Goal: Use online tool/utility: Utilize a website feature to perform a specific function

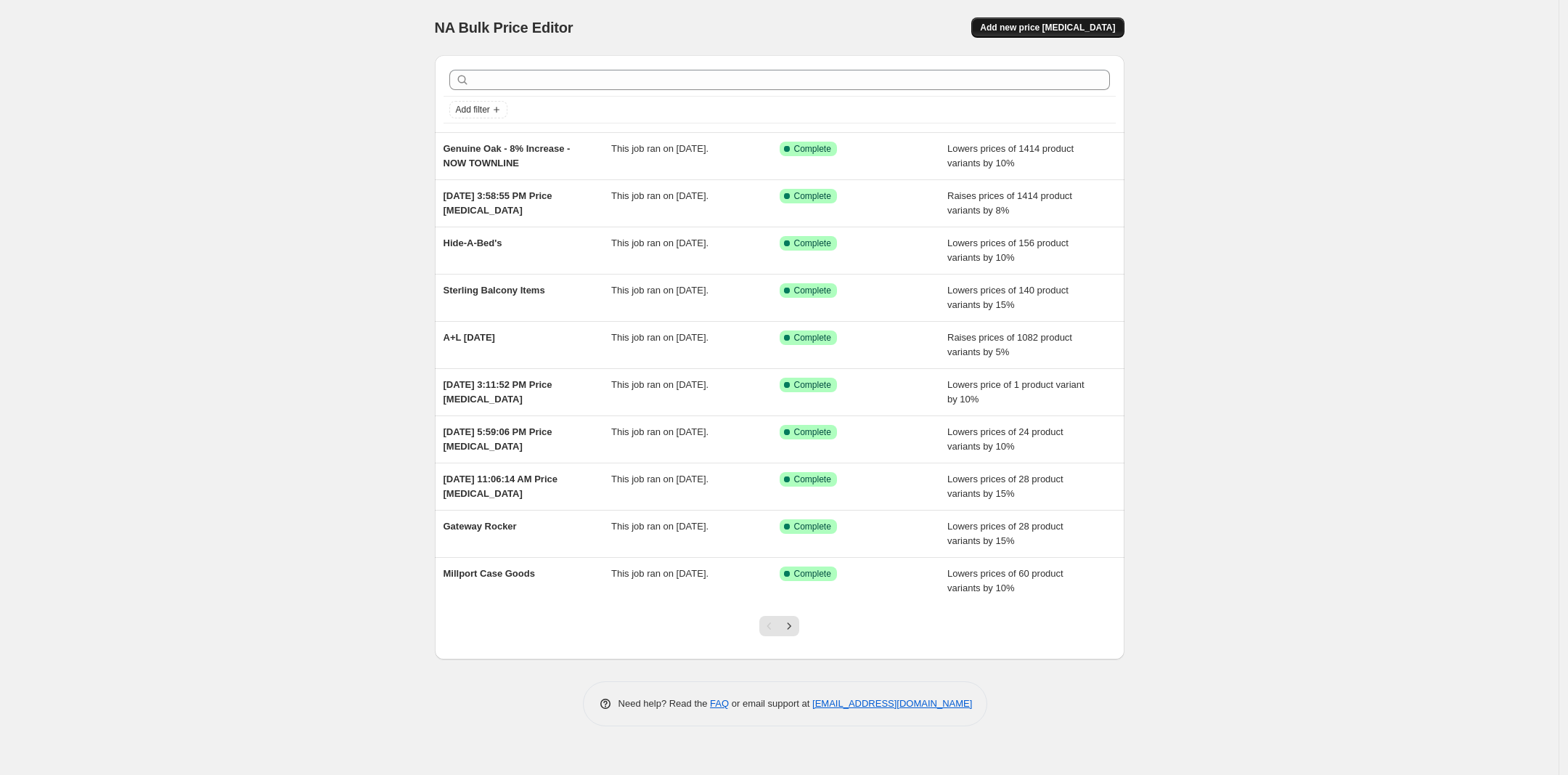
click at [1034, 21] on button "Add new price [MEDICAL_DATA]" at bounding box center [1047, 28] width 153 height 21
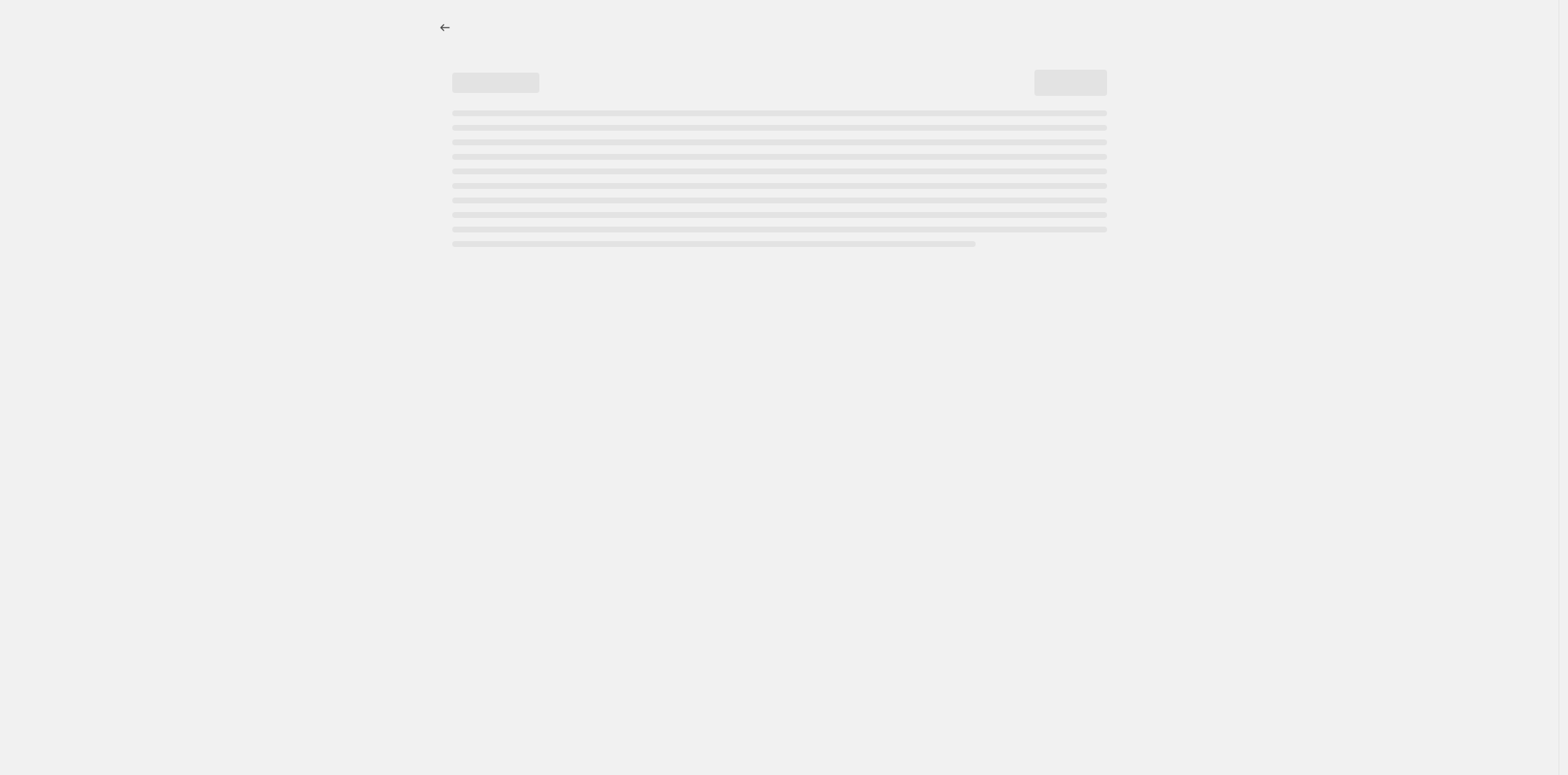
select select "percentage"
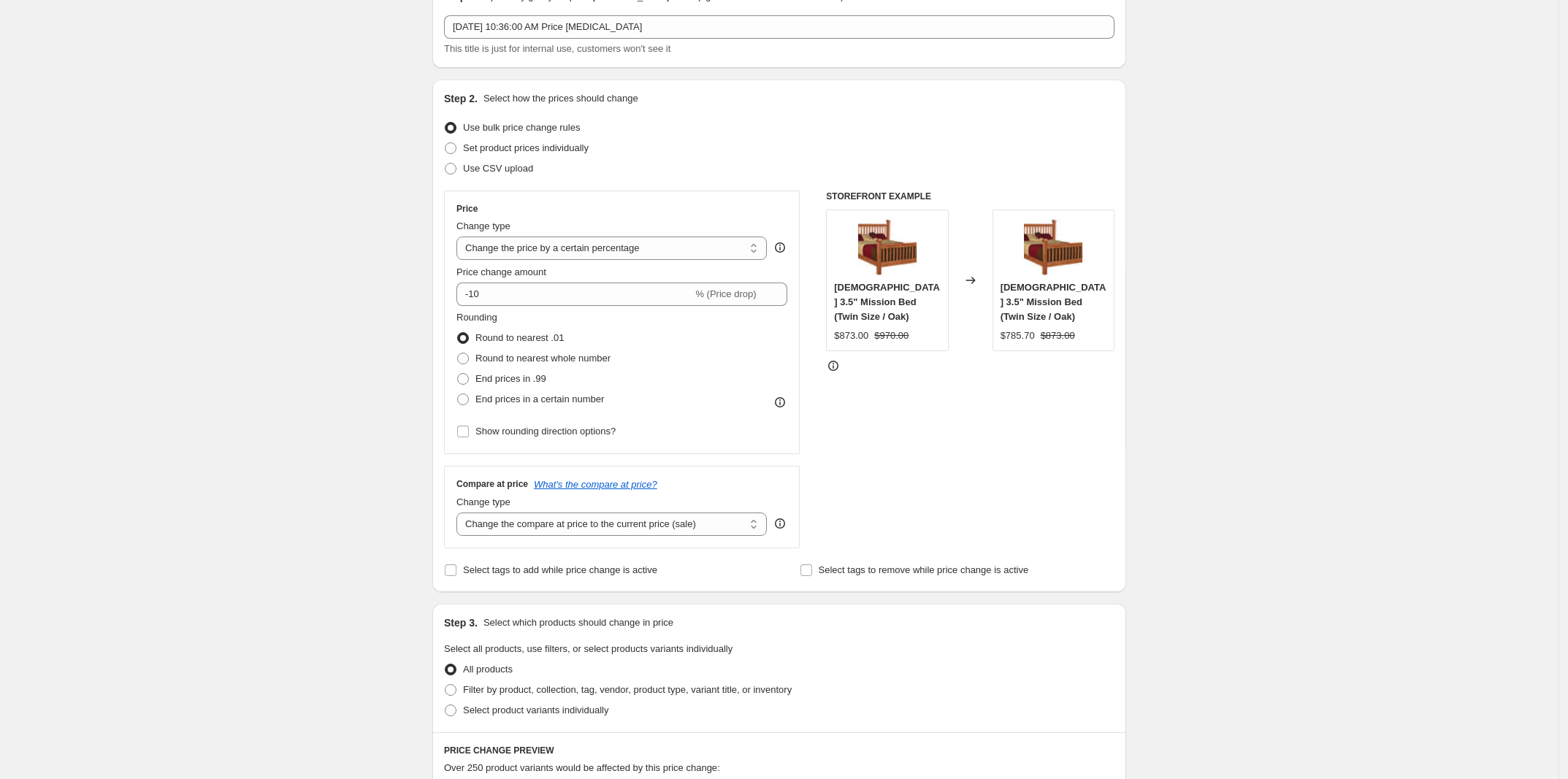
scroll to position [274, 0]
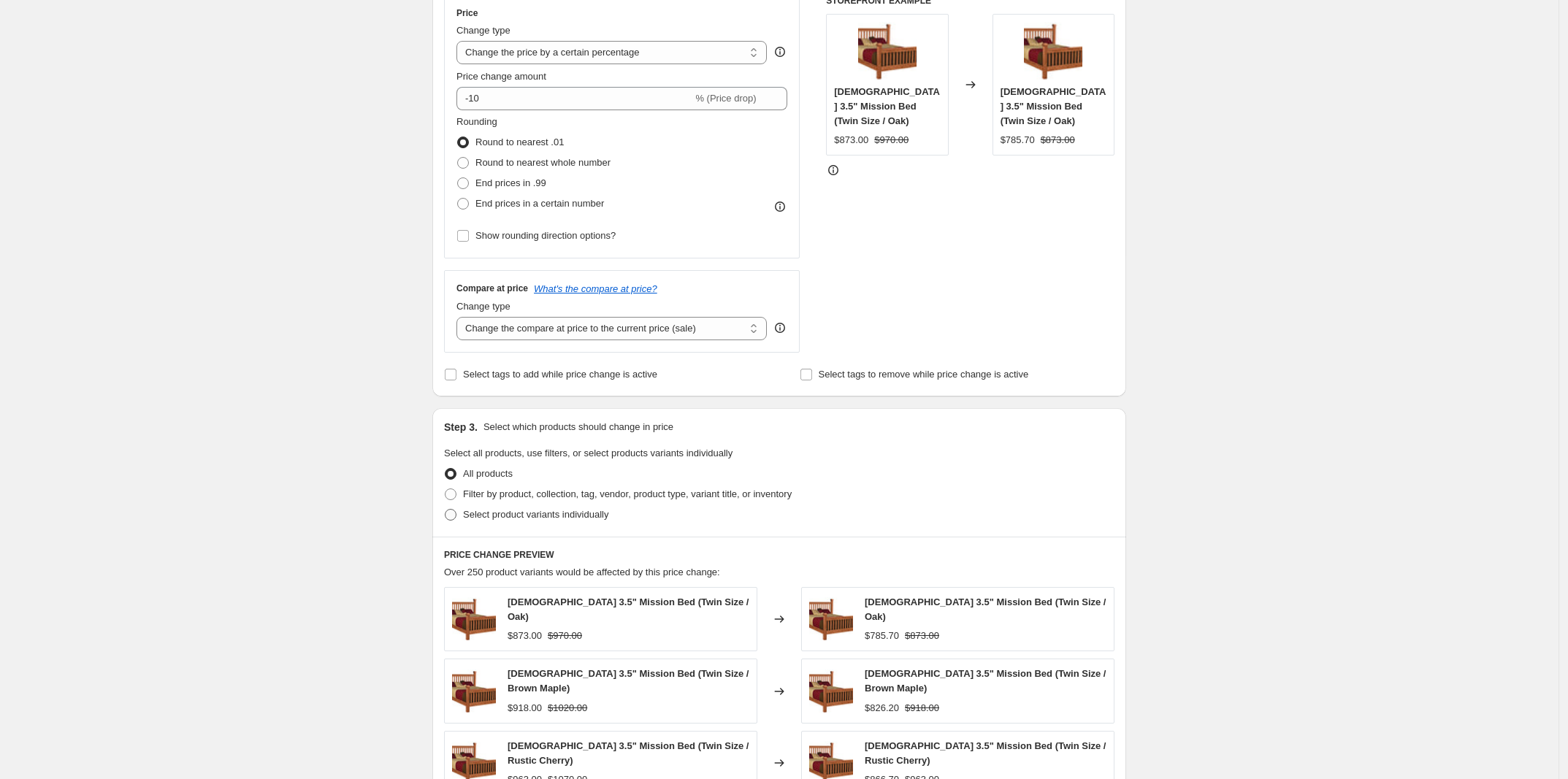
click at [498, 516] on span "Select product variants individually" at bounding box center [535, 514] width 145 height 11
click at [446, 510] on input "Select product variants individually" at bounding box center [445, 509] width 1 height 1
radio input "true"
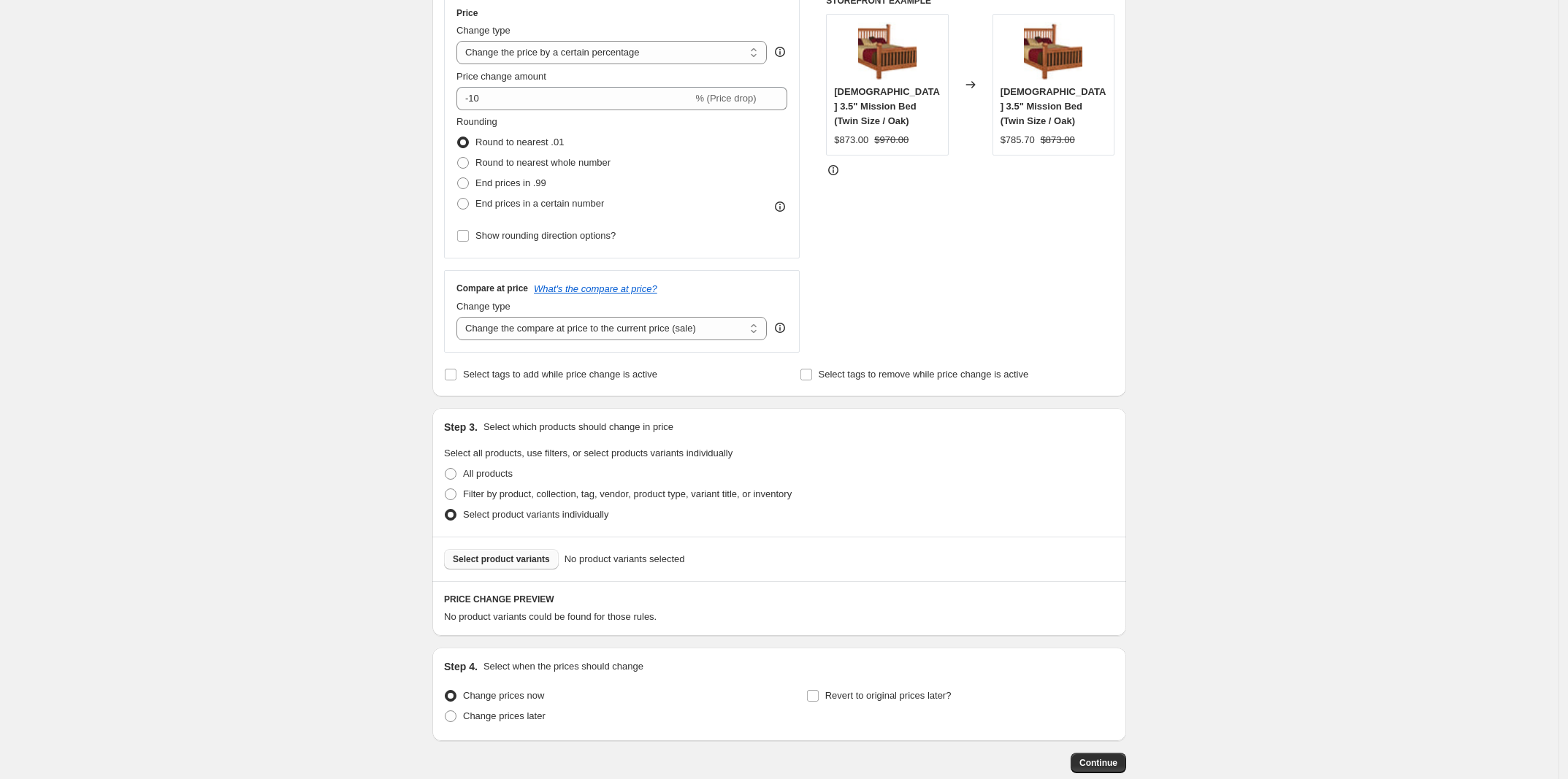
click at [509, 552] on button "Select product variants" at bounding box center [501, 559] width 115 height 21
click at [461, 498] on label "Filter by product, collection, tag, vendor, product type, variant title, or inv…" at bounding box center [618, 494] width 347 height 21
click at [446, 489] on input "Filter by product, collection, tag, vendor, product type, variant title, or inv…" at bounding box center [445, 489] width 1 height 1
radio input "true"
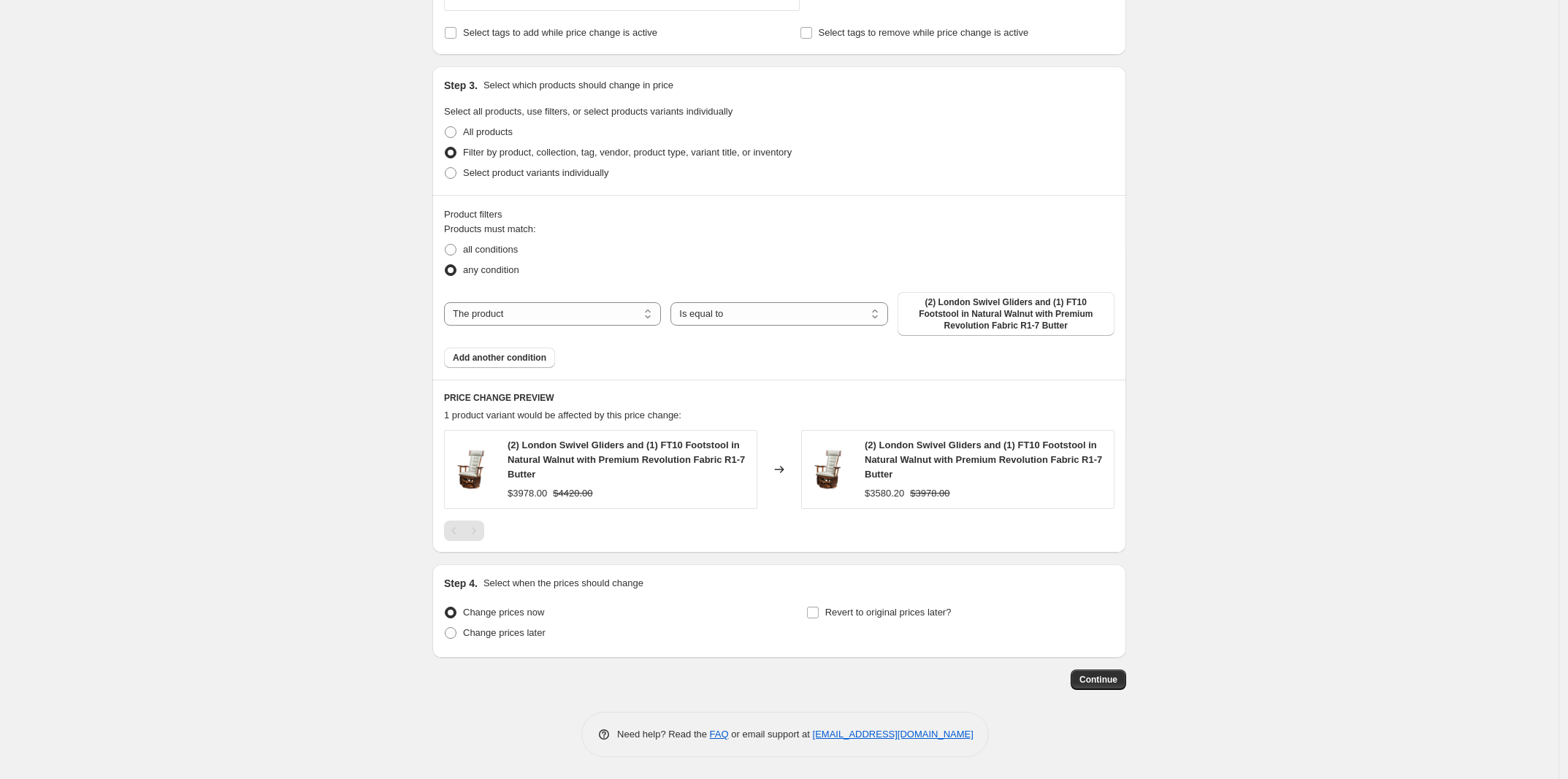
scroll to position [526, 0]
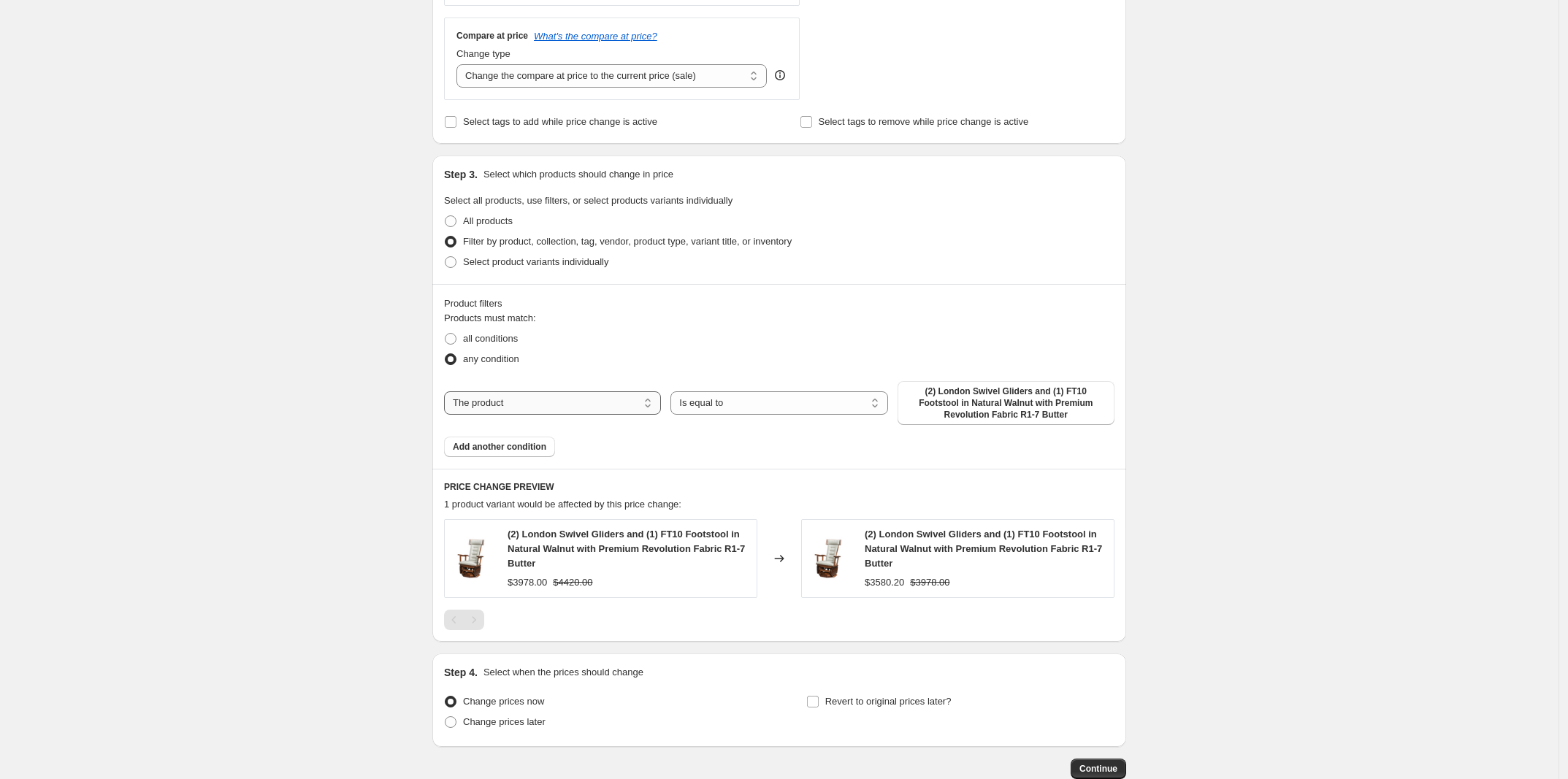
click at [597, 401] on select "The product The product's collection The product's tag The product's vendor The…" at bounding box center [552, 403] width 217 height 23
click at [597, 327] on fieldset "Products must match: all conditions any condition" at bounding box center [779, 340] width 671 height 58
click at [486, 265] on span "Select product variants individually" at bounding box center [535, 261] width 145 height 11
click at [446, 257] on input "Select product variants individually" at bounding box center [445, 256] width 1 height 1
radio input "true"
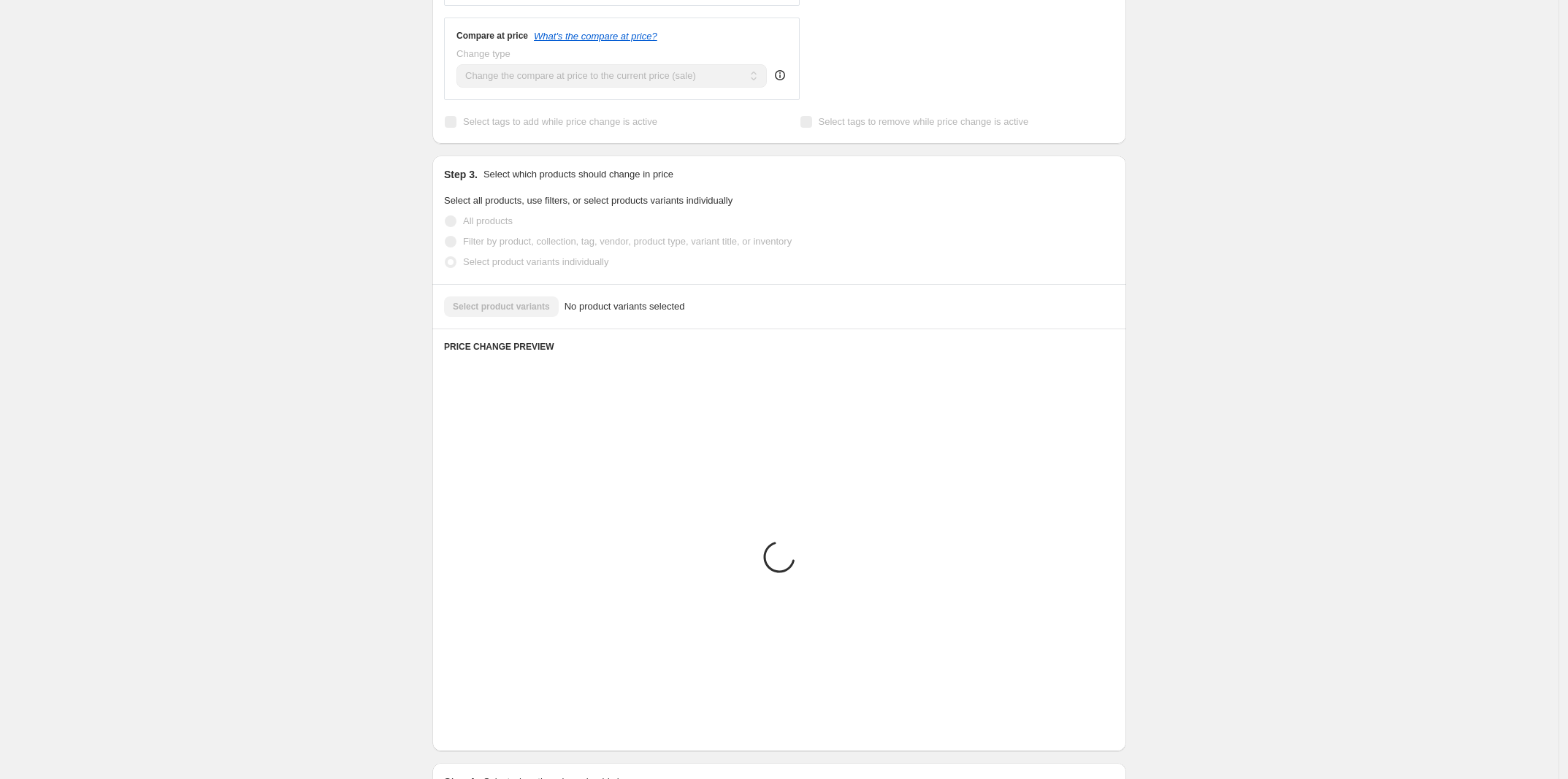
scroll to position [359, 0]
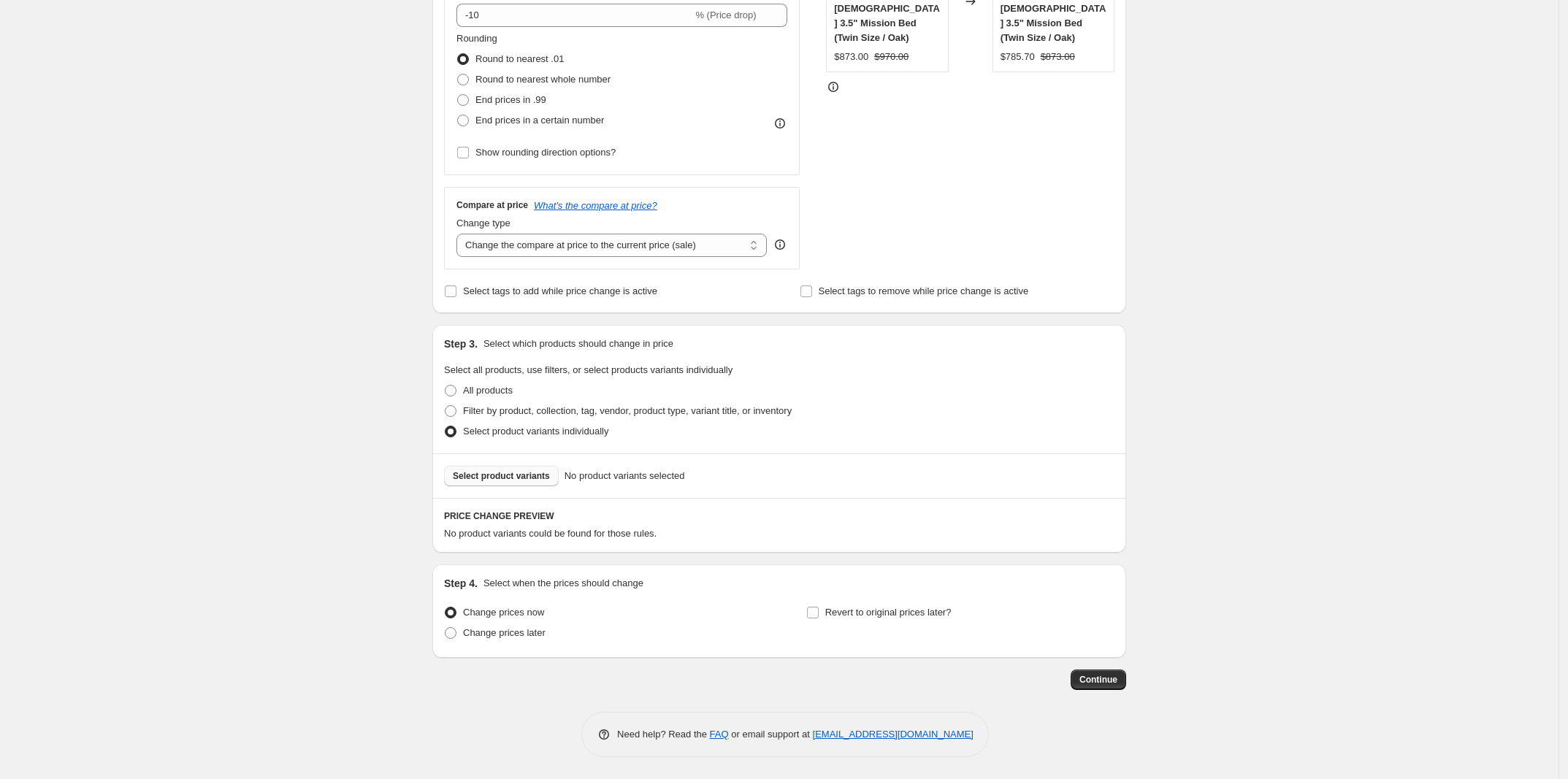
click at [539, 475] on span "Select product variants" at bounding box center [501, 476] width 97 height 11
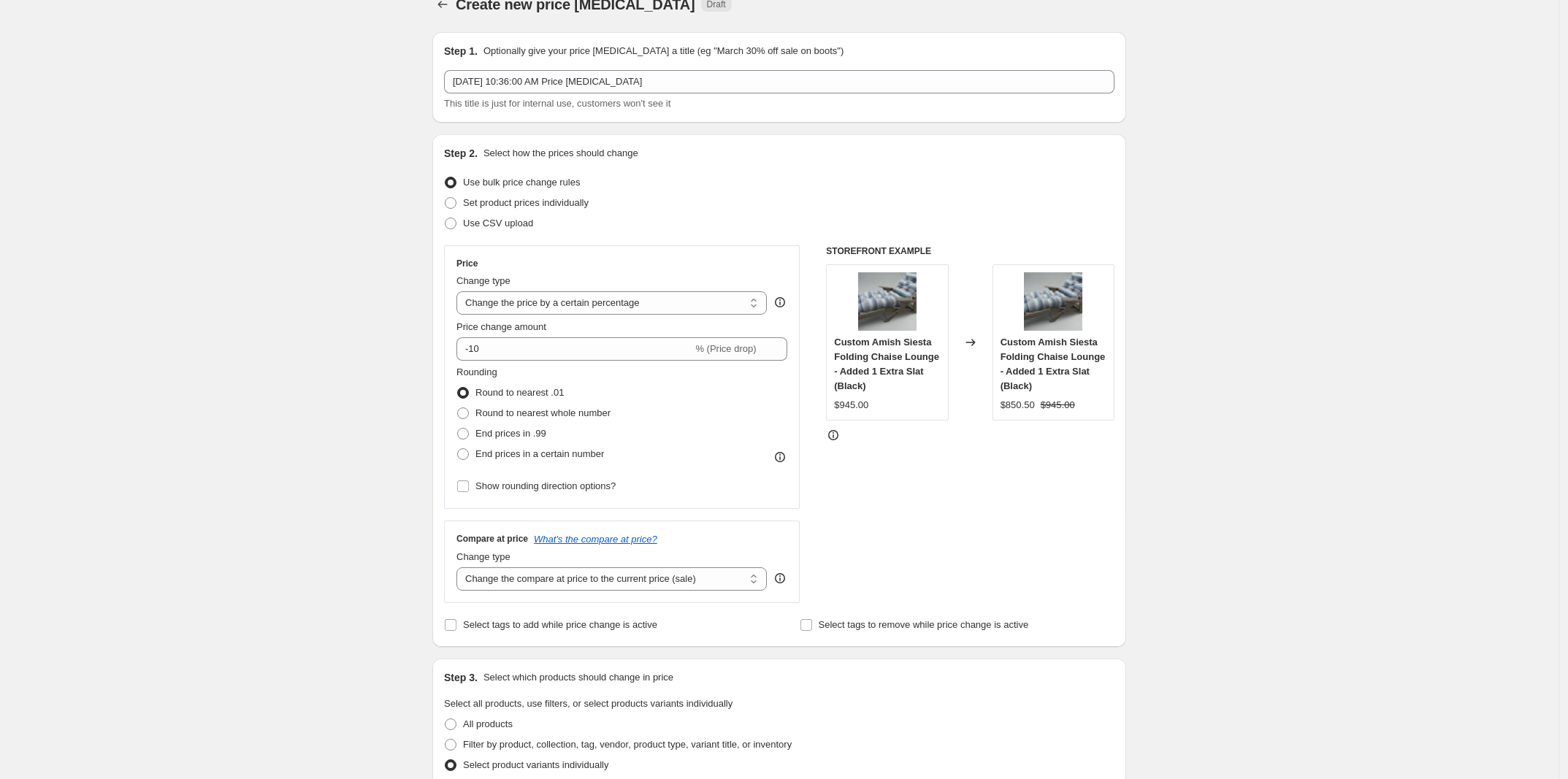
scroll to position [0, 0]
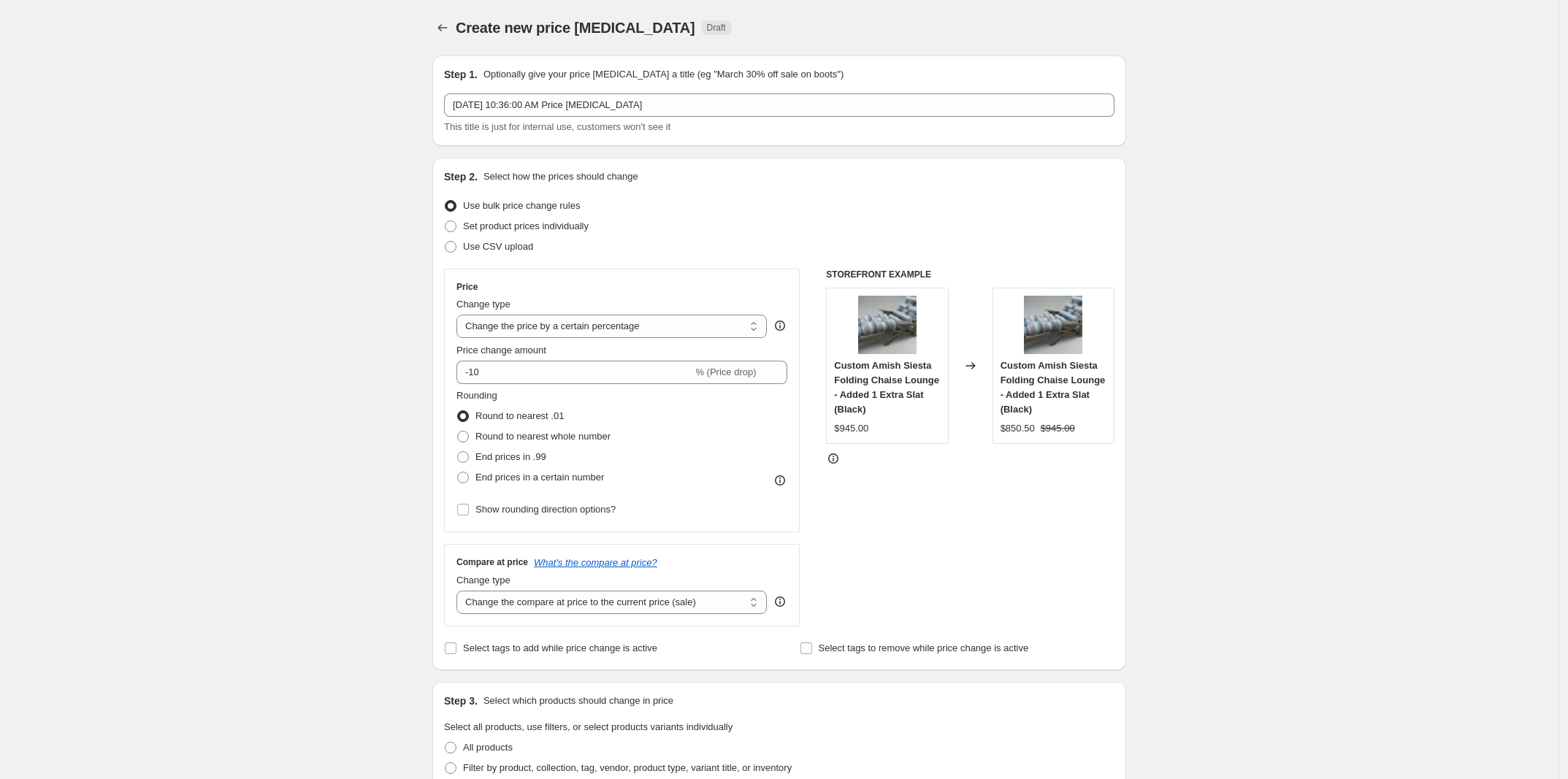
click at [563, 388] on fieldset "Rounding Round to nearest .01 Round to nearest whole number End prices in .99 E…" at bounding box center [533, 438] width 154 height 99
click at [555, 371] on input "-10" at bounding box center [575, 372] width 236 height 23
type input "-15"
click at [808, 429] on div "Price Change type Change the price to a certain amount Change the price by a ce…" at bounding box center [779, 447] width 671 height 358
click at [548, 432] on span "Round to nearest whole number" at bounding box center [543, 436] width 136 height 11
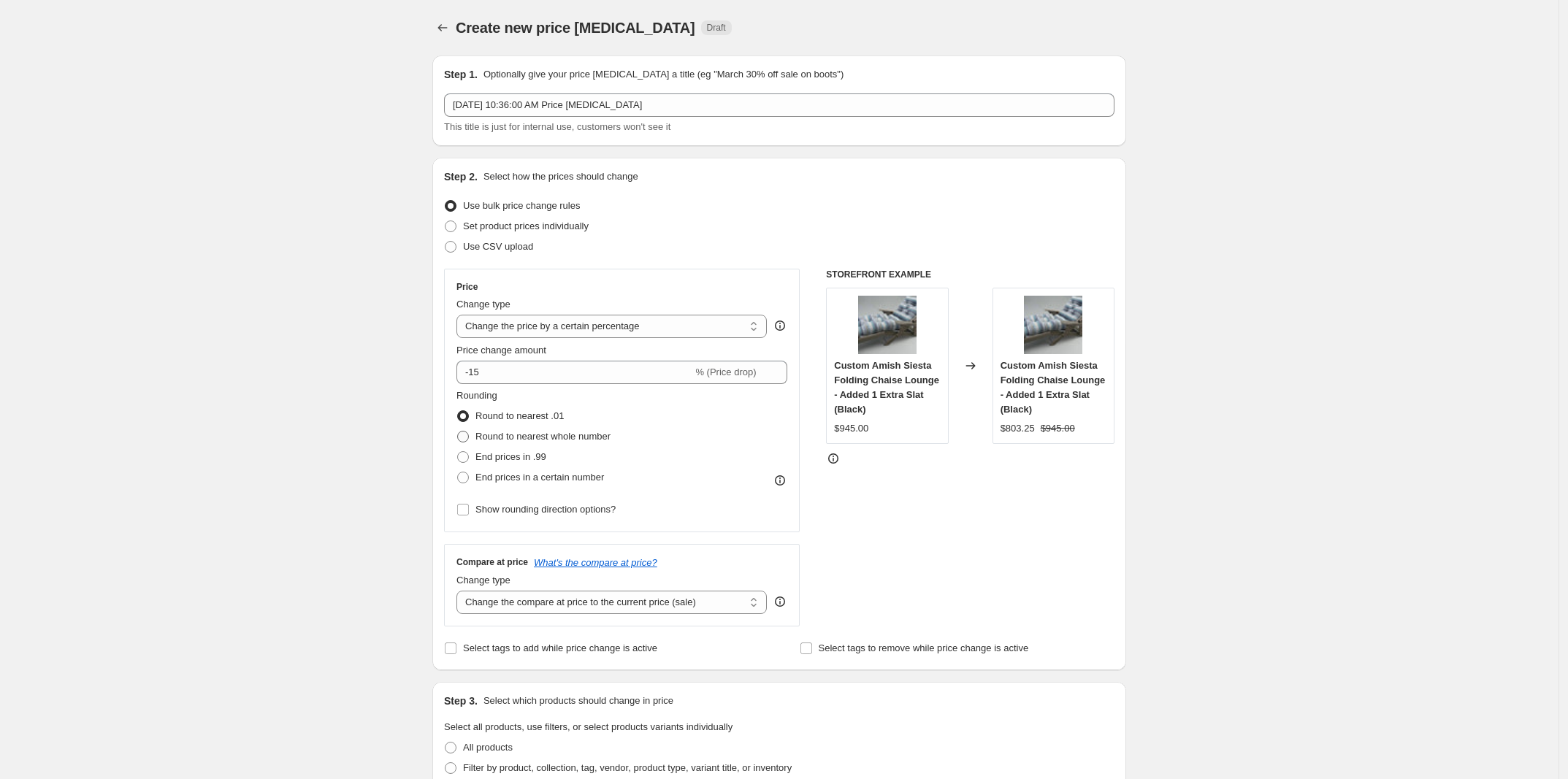
click at [458, 432] on input "Round to nearest whole number" at bounding box center [457, 431] width 1 height 1
radio input "true"
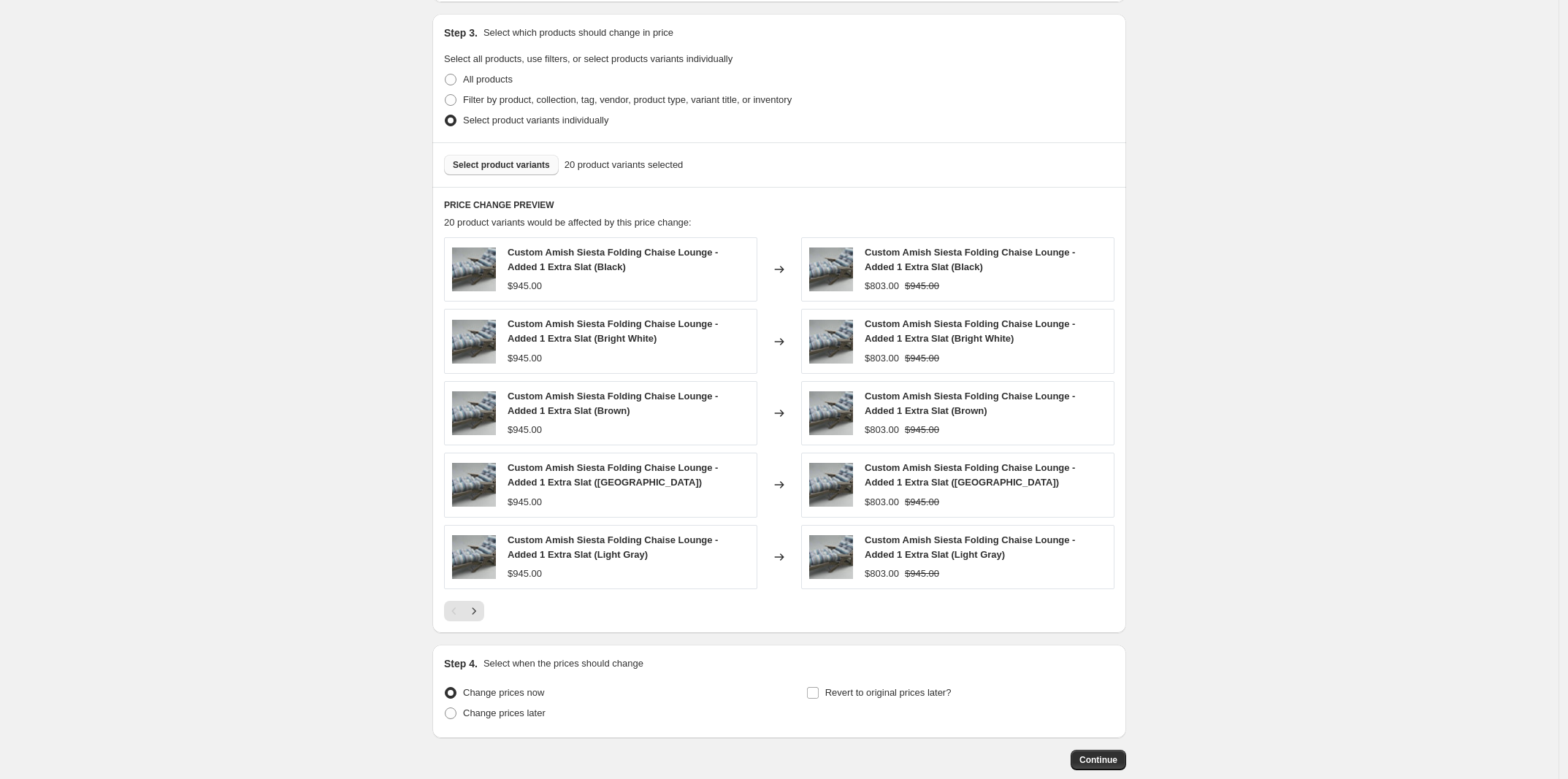
scroll to position [752, 0]
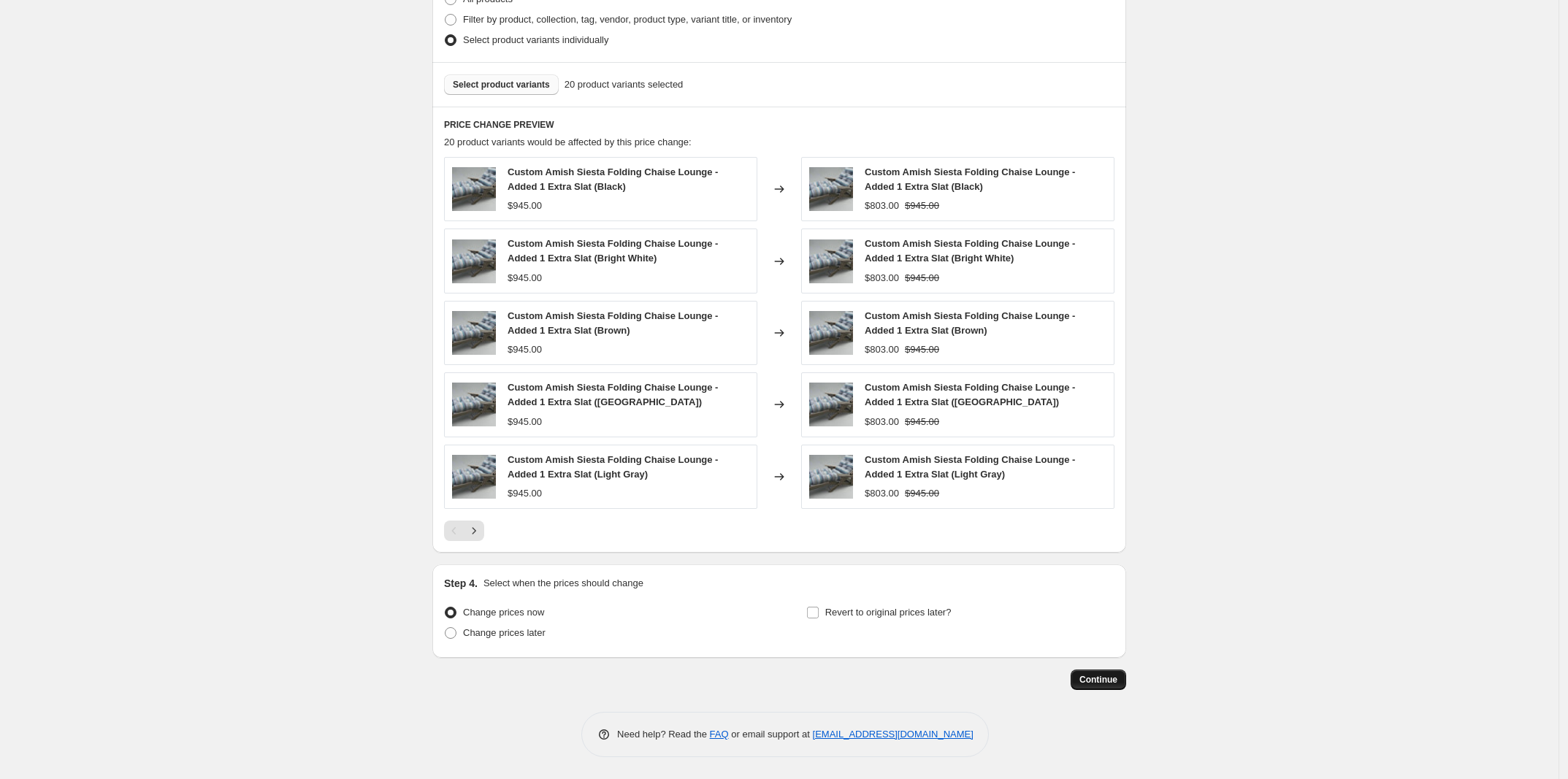
click at [1110, 682] on span "Continue" at bounding box center [1099, 679] width 38 height 11
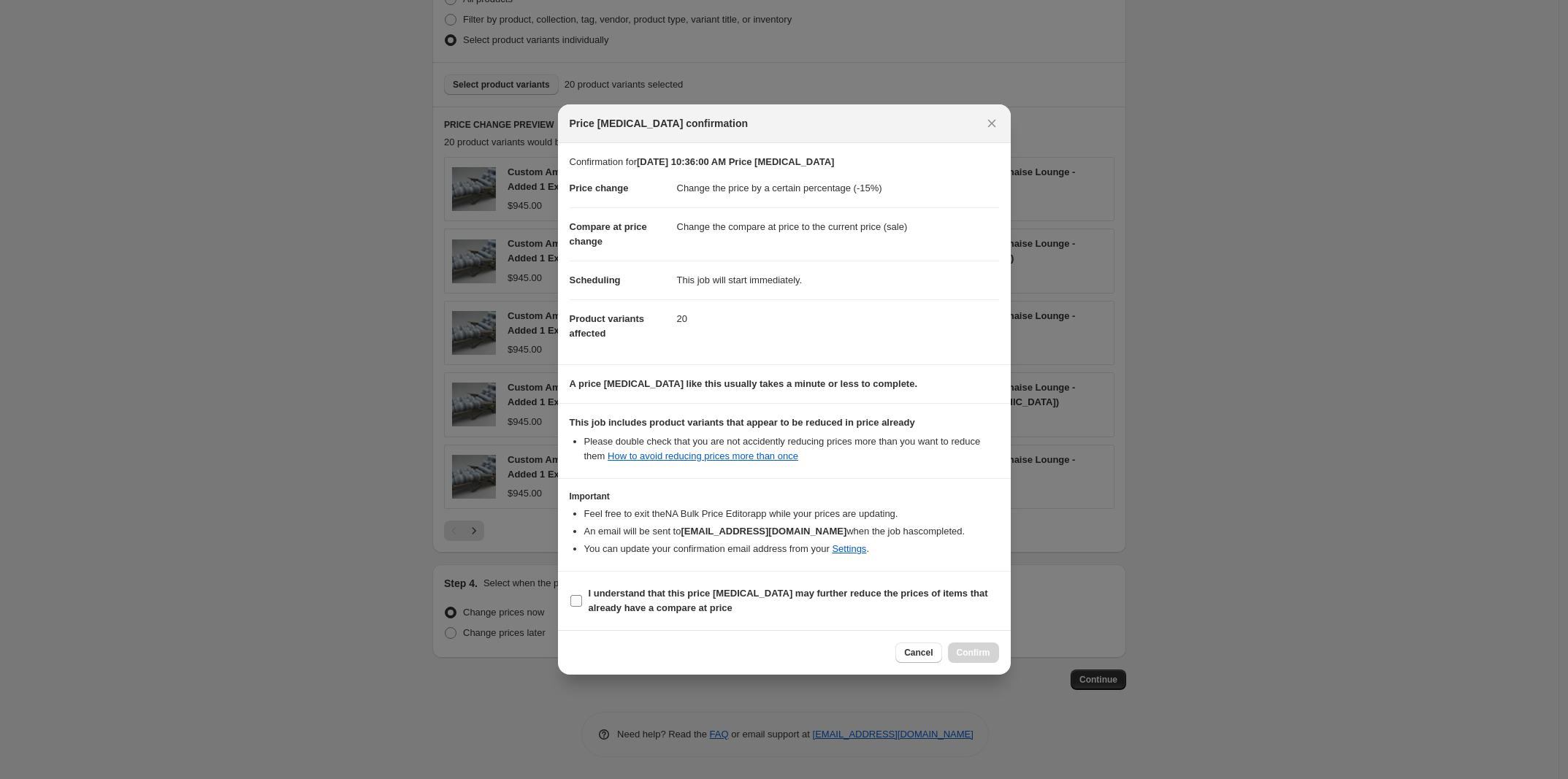
click at [577, 599] on input "I understand that this price [MEDICAL_DATA] may further reduce the prices of it…" at bounding box center [576, 600] width 11 height 11
checkbox input "true"
click at [980, 650] on span "Confirm" at bounding box center [974, 652] width 34 height 11
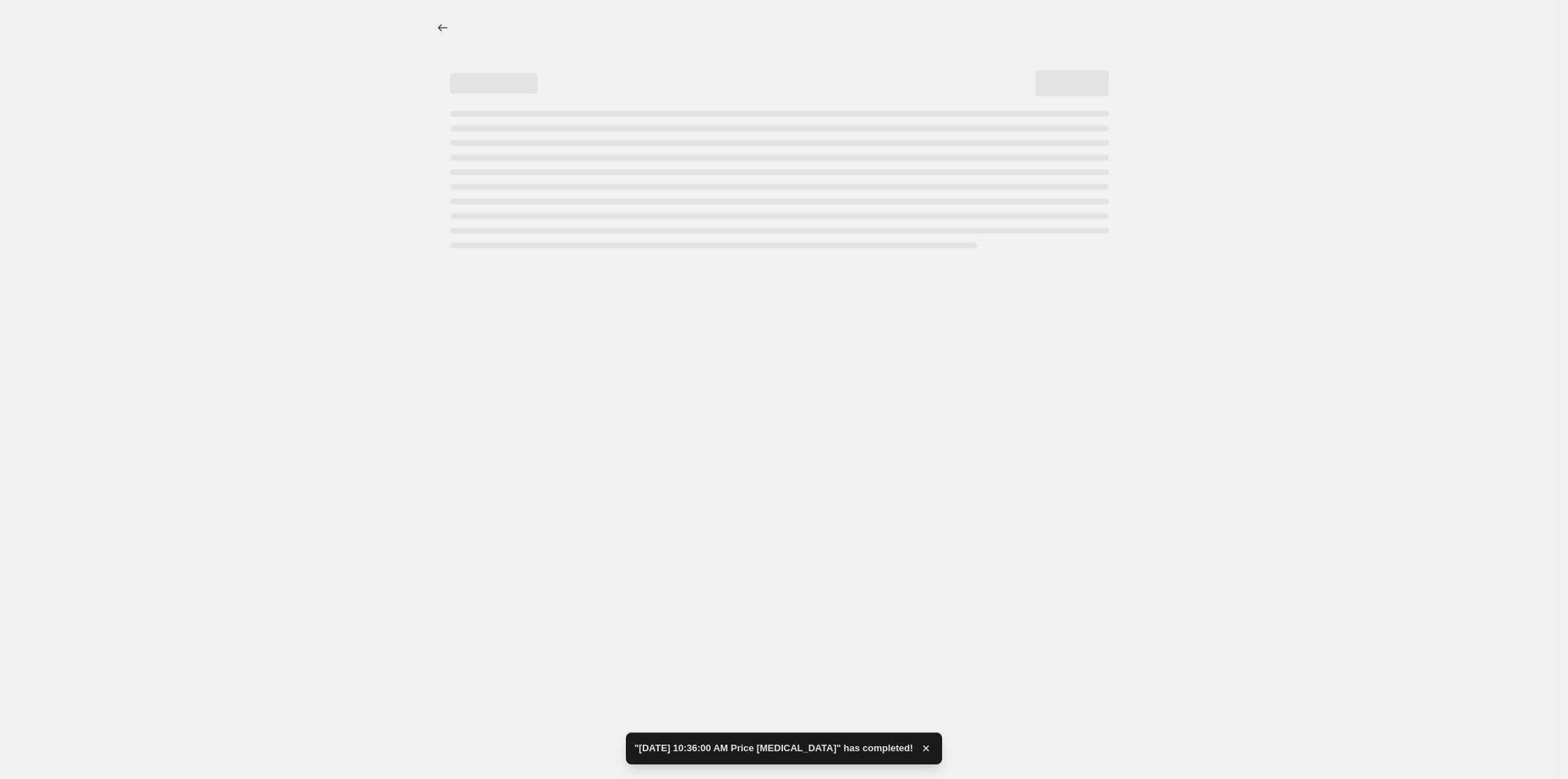
select select "percentage"
